Goal: Task Accomplishment & Management: Use online tool/utility

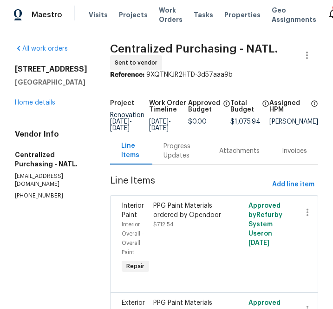
click at [122, 21] on div "Visits Projects Work Orders Tasks Properties Geo Assignments" at bounding box center [208, 15] width 239 height 19
click at [122, 20] on div "Visits Projects Work Orders Tasks Properties Geo Assignments" at bounding box center [208, 15] width 239 height 19
click at [122, 15] on span "Projects" at bounding box center [133, 14] width 29 height 9
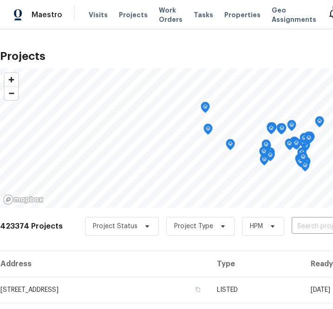
click at [293, 238] on div "423374 Projects Project Status Project Type HPM ​" at bounding box center [262, 231] width 525 height 37
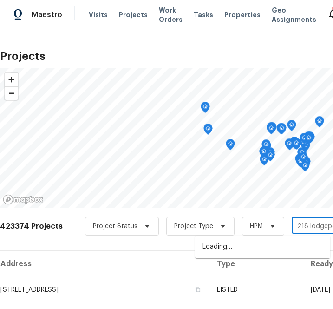
type input "218 lodgepole"
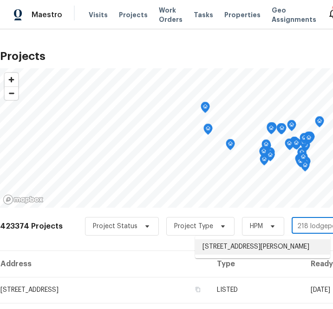
click at [223, 250] on li "[STREET_ADDRESS][PERSON_NAME]" at bounding box center [262, 246] width 135 height 15
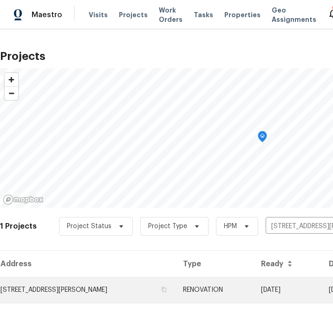
click at [108, 282] on td "[STREET_ADDRESS][PERSON_NAME]" at bounding box center [88, 290] width 176 height 26
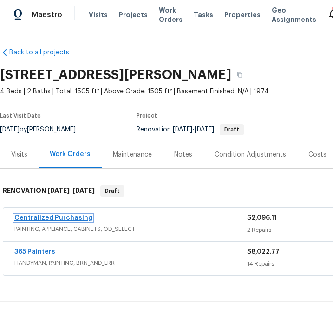
click at [67, 215] on link "Centralized Purchasing" at bounding box center [53, 218] width 78 height 7
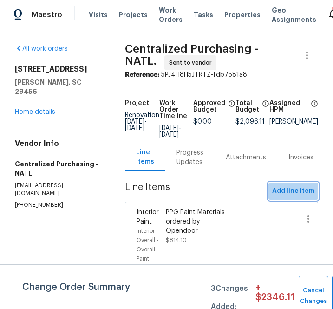
click at [301, 186] on span "Add line item" at bounding box center [293, 192] width 42 height 12
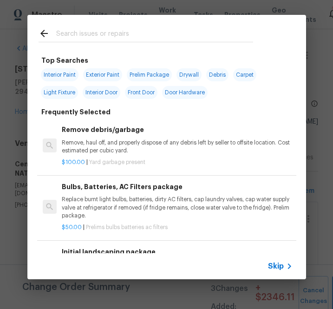
click at [278, 267] on span "Skip" at bounding box center [276, 266] width 16 height 9
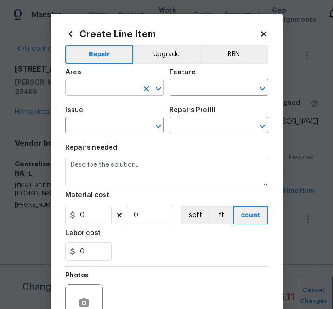
click at [130, 88] on input "text" at bounding box center [102, 88] width 73 height 14
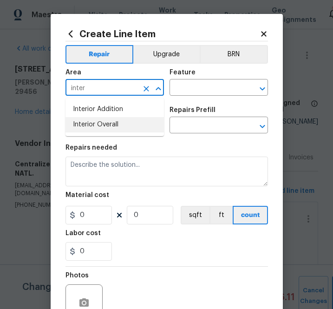
click at [93, 127] on li "Interior Overall" at bounding box center [115, 124] width 99 height 15
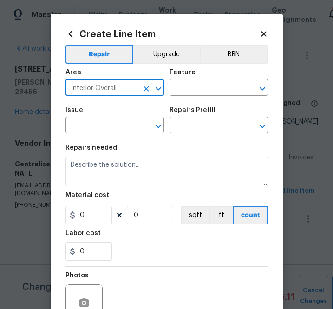
type input "Interior Overall"
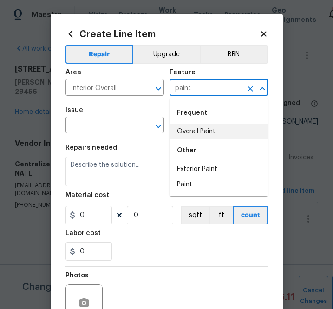
click at [179, 134] on li "Overall Paint" at bounding box center [219, 131] width 99 height 15
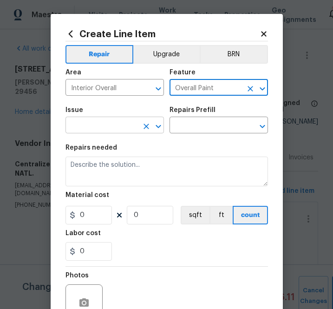
type input "Overall Paint"
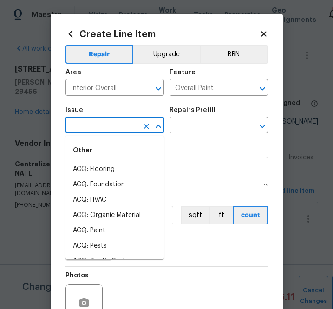
click at [114, 124] on input "text" at bounding box center [102, 126] width 73 height 14
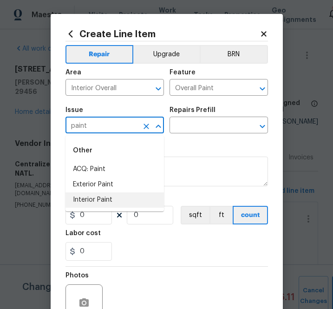
click at [110, 208] on ul "Other ACQ: Paint Exterior Paint Interior Paint" at bounding box center [115, 174] width 99 height 76
click at [107, 200] on li "Interior Paint" at bounding box center [115, 200] width 99 height 15
type input "Interior Paint"
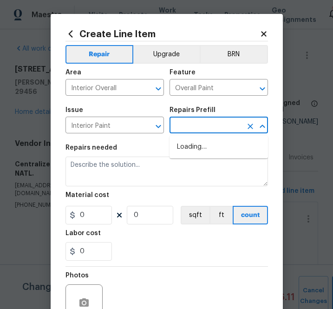
type input "p"
type input "ppg"
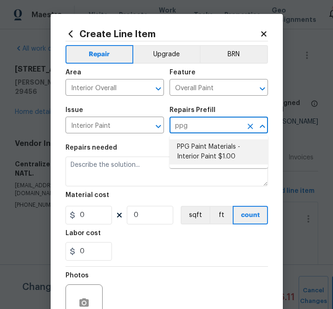
click at [220, 146] on li "PPG Paint Materials - Interior Paint $1.00" at bounding box center [219, 151] width 99 height 25
type input "PPG Paint Materials - Interior Paint $1.00"
type textarea "PPG Paint Materials ordered by Opendoor"
type input "1"
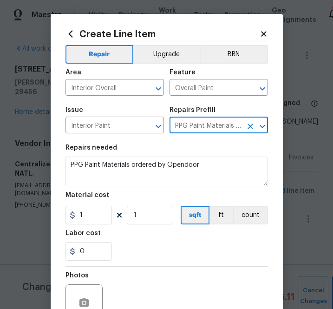
type input "PPG Paint Materials - Interior Paint $1.00"
click at [102, 213] on input "1" at bounding box center [89, 215] width 46 height 19
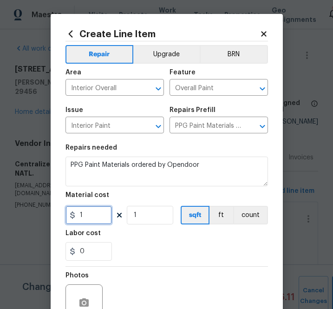
click at [102, 212] on input "1" at bounding box center [89, 215] width 46 height 19
paste input "61.77"
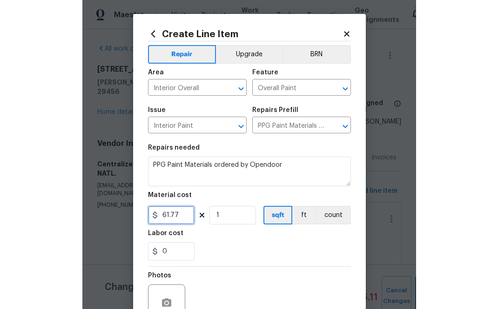
scroll to position [92, 0]
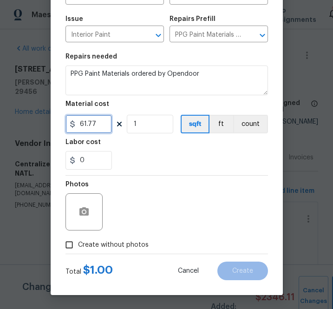
type input "61.77"
click at [126, 240] on span "Create without photos" at bounding box center [113, 245] width 71 height 10
click at [78, 240] on input "Create without photos" at bounding box center [69, 245] width 18 height 18
checkbox input "true"
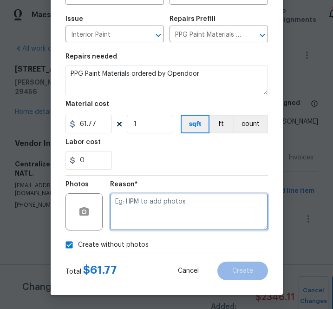
click at [152, 222] on textarea at bounding box center [189, 211] width 158 height 37
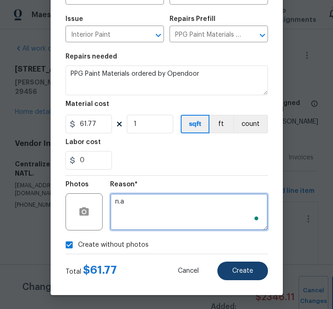
type textarea "n.a"
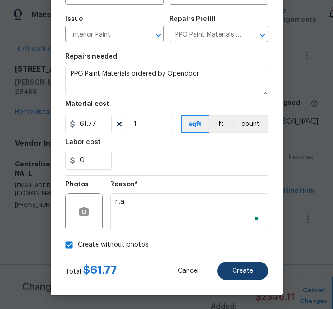
click at [250, 282] on div "Create Line Item Repair Upgrade BRN Area Interior Overall ​ Feature Overall Pai…" at bounding box center [167, 109] width 232 height 372
click at [248, 273] on span "Create" at bounding box center [242, 271] width 21 height 7
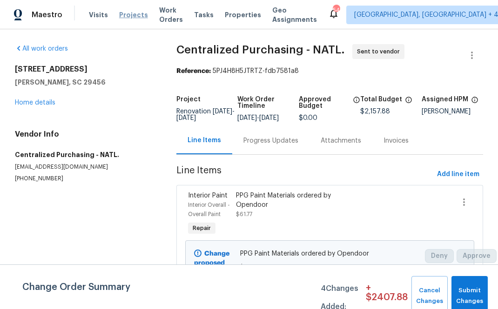
click at [135, 12] on span "Projects" at bounding box center [133, 14] width 29 height 9
